Goal: Transaction & Acquisition: Purchase product/service

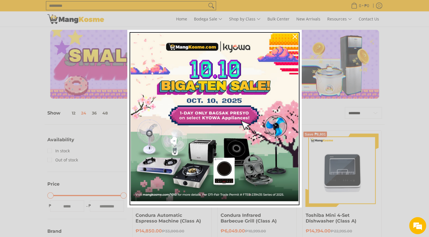
click at [250, 79] on img "Marketing offer form" at bounding box center [215, 117] width 168 height 168
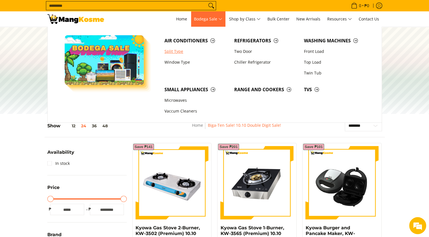
click at [177, 52] on link "Split Type" at bounding box center [197, 51] width 70 height 11
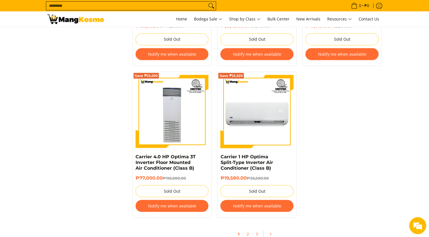
scroll to position [1050, 0]
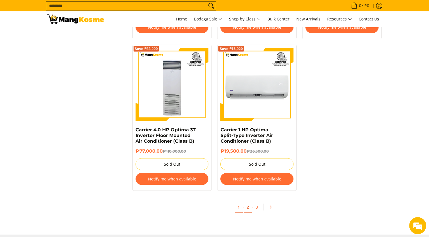
click at [247, 203] on link "2" at bounding box center [248, 207] width 8 height 12
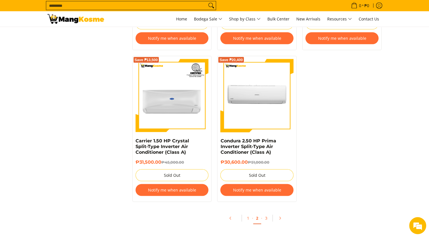
scroll to position [1163, 0]
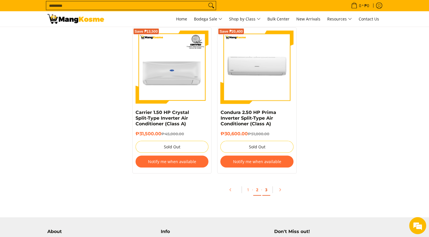
click at [267, 190] on link "3" at bounding box center [266, 190] width 8 height 12
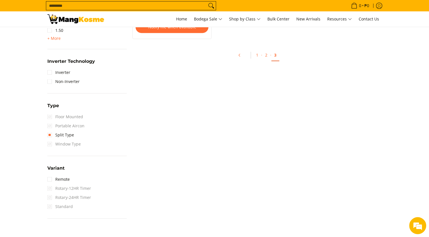
scroll to position [312, 0]
